Goal: Find specific page/section: Find specific page/section

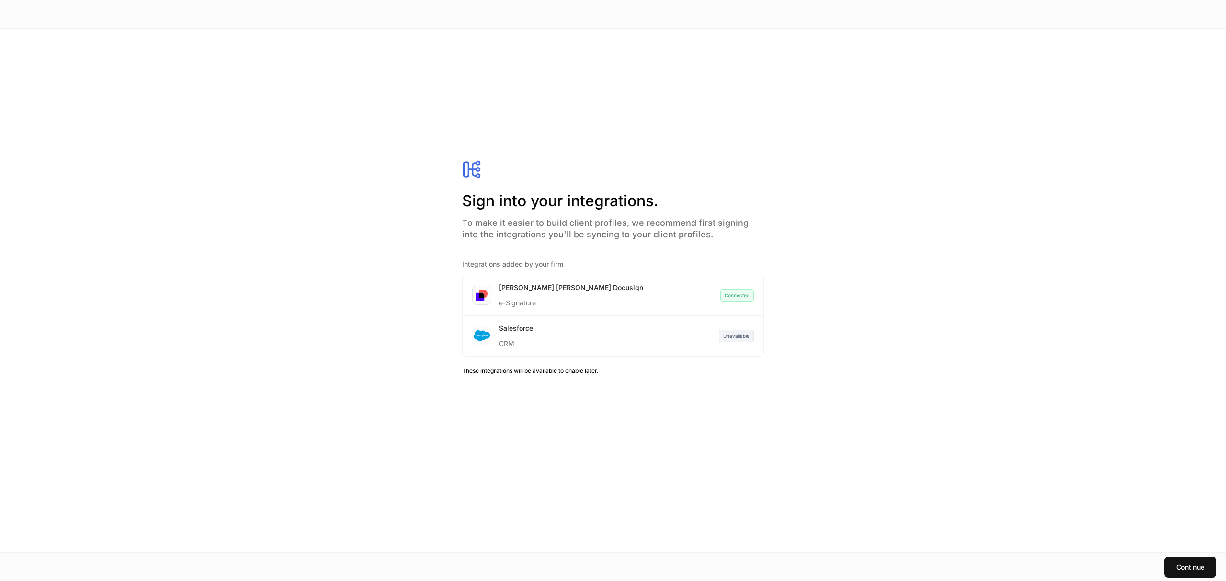
drag, startPoint x: 842, startPoint y: 87, endPoint x: 879, endPoint y: 137, distance: 62.9
click at [842, 88] on div "Sign into your integrations. To make it easier to build client profiles, we rec…" at bounding box center [613, 291] width 1226 height 524
click at [1194, 567] on div "Continue" at bounding box center [1190, 568] width 28 height 10
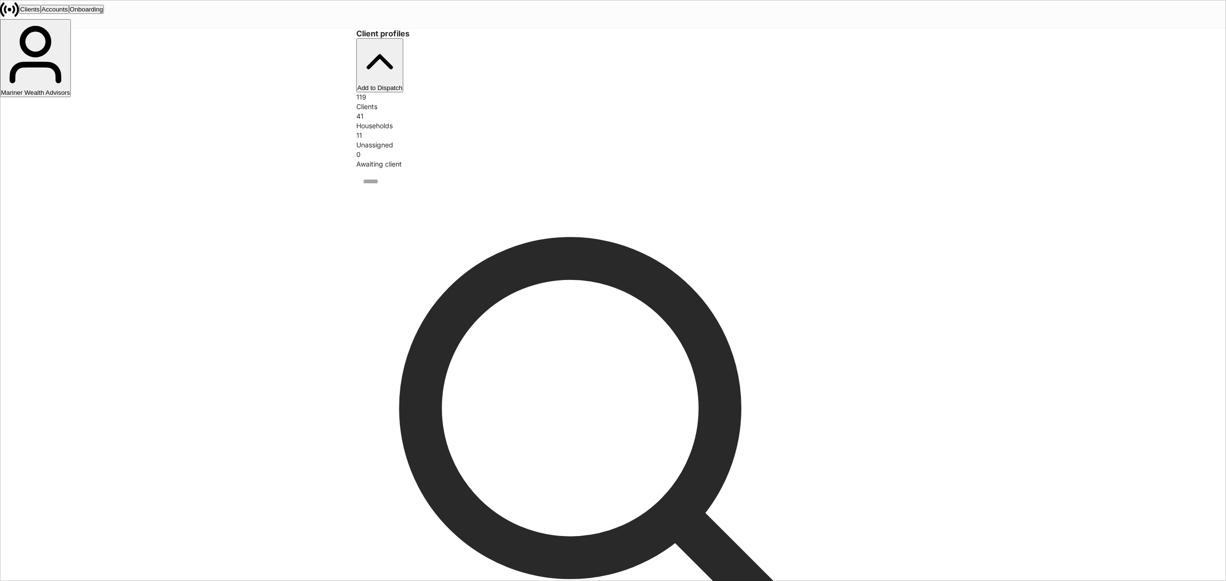
click at [525, 121] on div "Households" at bounding box center [612, 126] width 513 height 10
drag, startPoint x: 495, startPoint y: 91, endPoint x: 501, endPoint y: 103, distance: 13.7
click at [497, 112] on div "41 Households" at bounding box center [612, 121] width 513 height 19
click at [502, 121] on div "Households" at bounding box center [612, 126] width 513 height 10
click at [505, 121] on div "Households" at bounding box center [612, 126] width 513 height 10
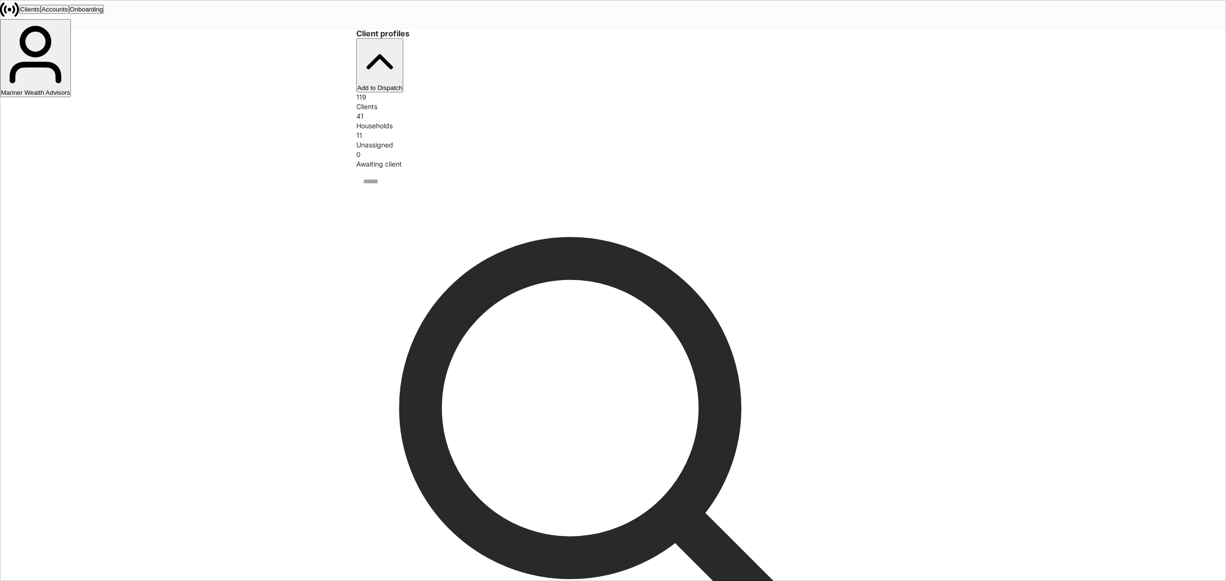
click at [506, 121] on div "Households" at bounding box center [612, 126] width 513 height 10
click at [505, 121] on div "Households" at bounding box center [612, 126] width 513 height 10
click at [650, 140] on div "Unassigned" at bounding box center [612, 145] width 513 height 10
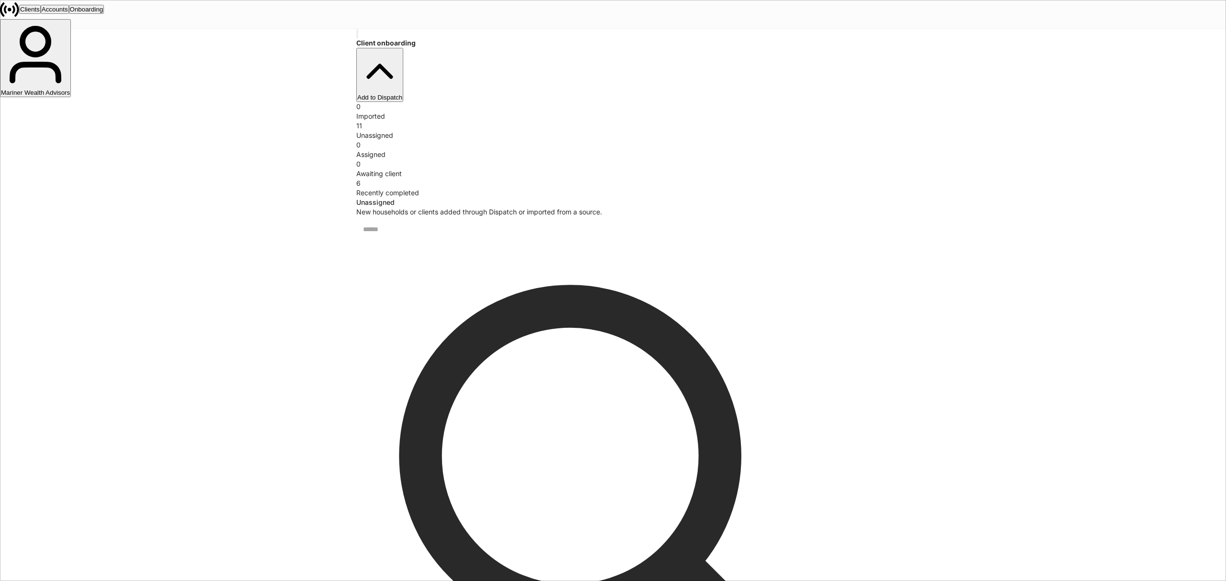
click at [474, 131] on div "Unassigned" at bounding box center [612, 136] width 513 height 10
click at [809, 188] on div "Recently completed" at bounding box center [612, 193] width 513 height 10
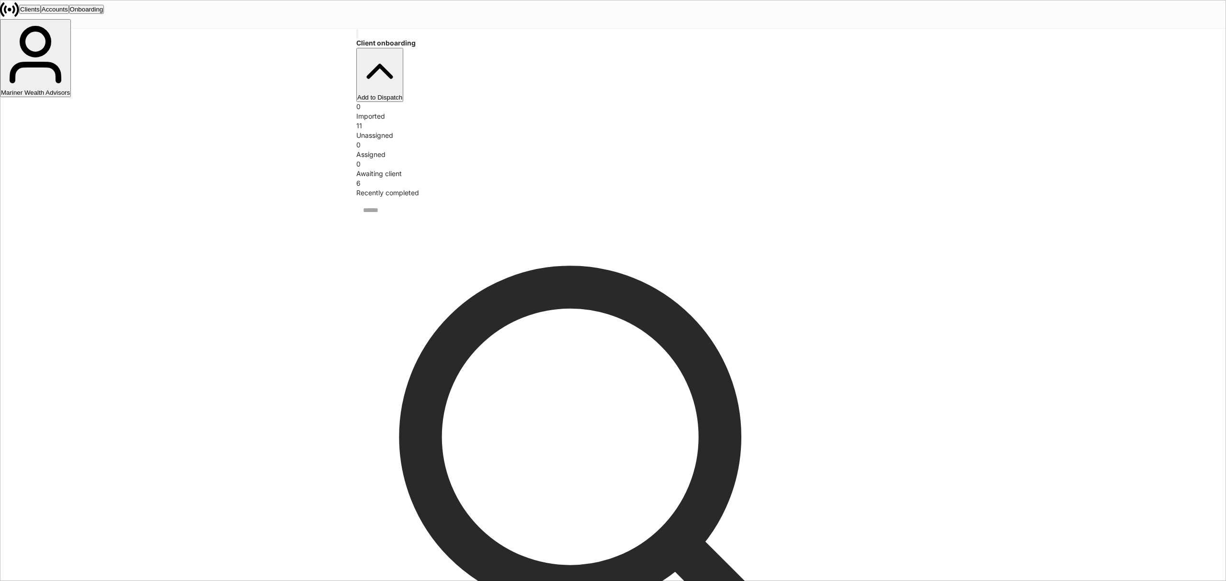
click at [511, 131] on div "Unassigned" at bounding box center [612, 136] width 513 height 10
